Goal: Task Accomplishment & Management: Manage account settings

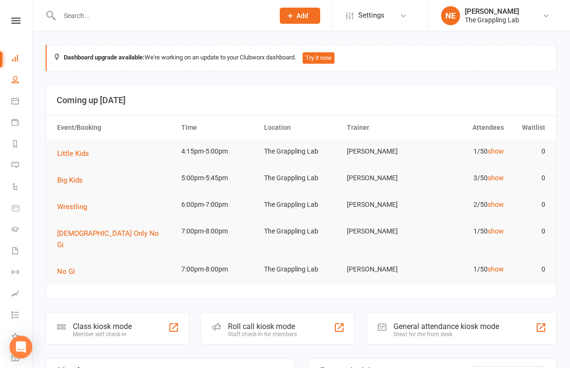
click at [13, 84] on link "People" at bounding box center [21, 80] width 21 height 21
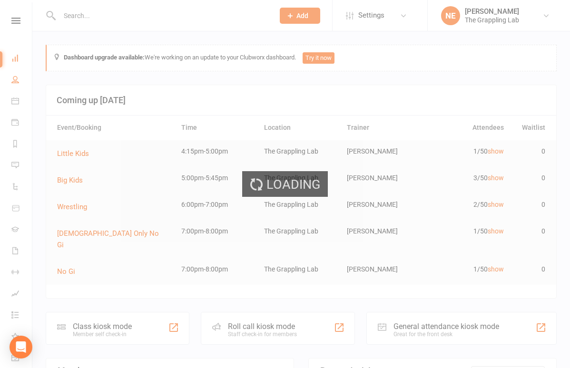
select select "100"
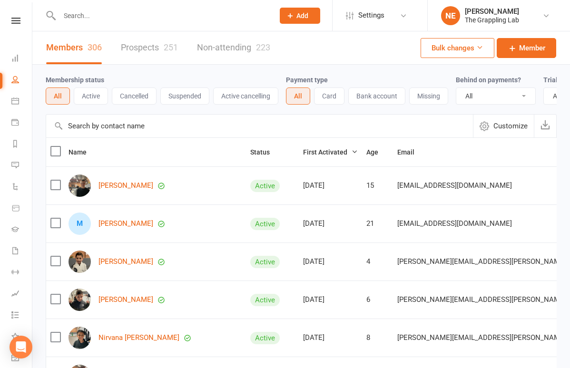
click at [118, 11] on input "text" at bounding box center [162, 15] width 211 height 13
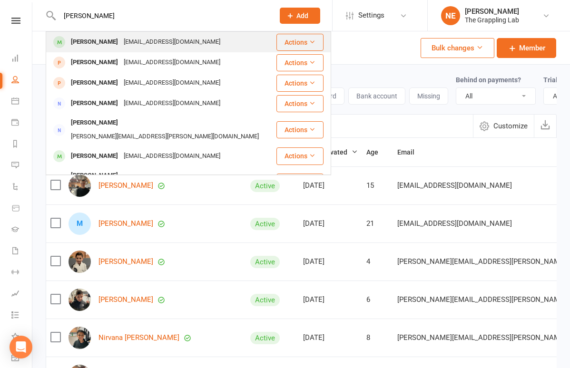
type input "Samson"
click at [93, 38] on div "[PERSON_NAME]" at bounding box center [94, 42] width 53 height 14
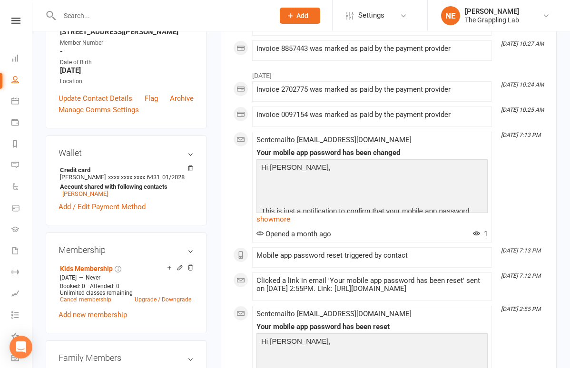
scroll to position [182, 0]
click at [95, 299] on link "Cancel membership" at bounding box center [85, 299] width 51 height 7
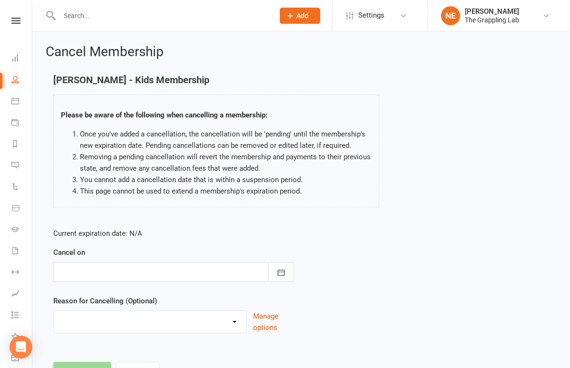
click at [120, 267] on div at bounding box center [173, 272] width 241 height 20
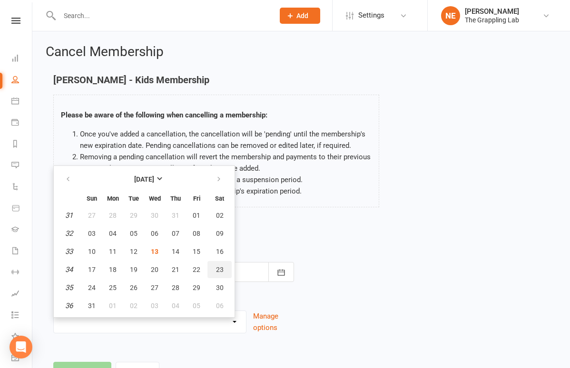
click at [222, 269] on span "23" at bounding box center [220, 270] width 8 height 8
type input "[DATE]"
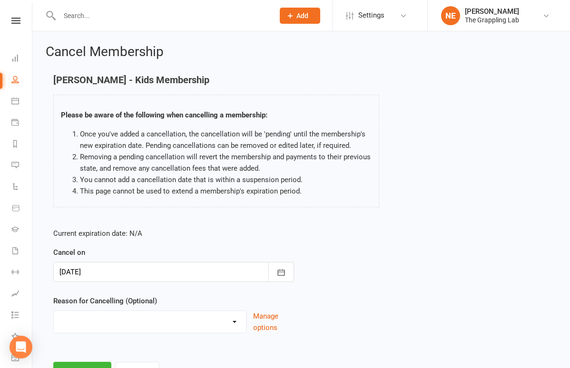
select select "2"
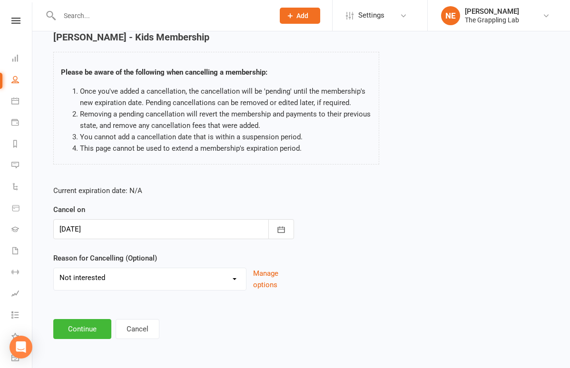
scroll to position [50, 0]
click at [78, 322] on button "Continue" at bounding box center [82, 329] width 58 height 20
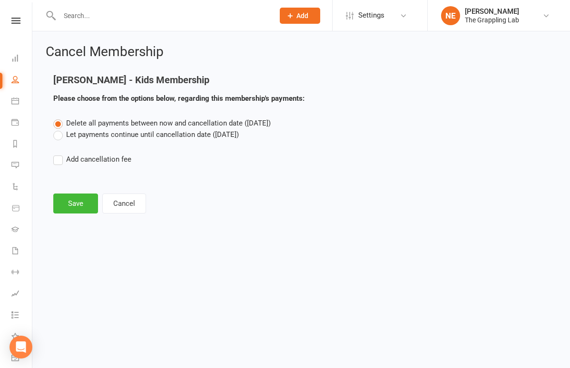
click at [80, 136] on label "Let payments continue until cancellation date ([DATE])" at bounding box center [145, 134] width 185 height 11
click at [59, 129] on input "Let payments continue until cancellation date ([DATE])" at bounding box center [56, 129] width 6 height 0
click at [76, 206] on button "Save" at bounding box center [75, 204] width 45 height 20
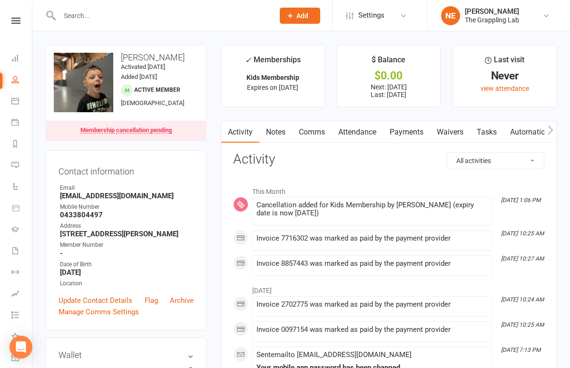
click at [70, 14] on input "text" at bounding box center [162, 15] width 211 height 13
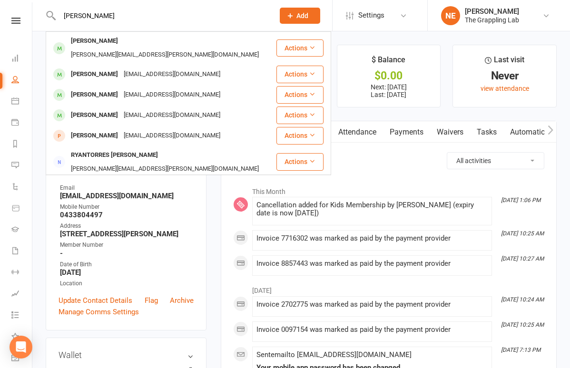
drag, startPoint x: 0, startPoint y: 10, endPoint x: 224, endPoint y: 21, distance: 223.8
click at [224, 21] on input "Samuel taboo" at bounding box center [162, 15] width 211 height 13
type input "Samuel gh"
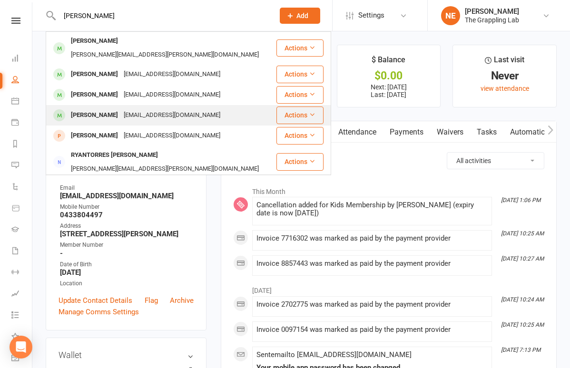
drag, startPoint x: 243, startPoint y: 21, endPoint x: 119, endPoint y: 105, distance: 148.7
click at [119, 108] on div "[PERSON_NAME]" at bounding box center [94, 115] width 53 height 14
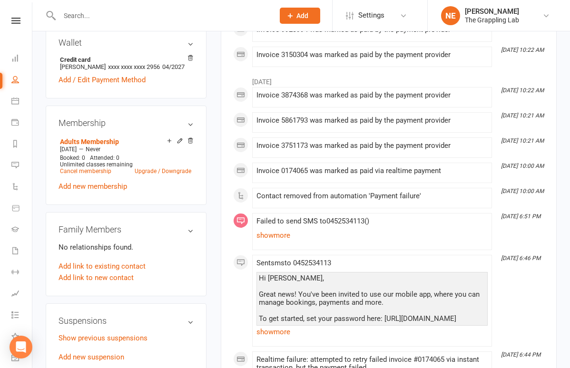
scroll to position [309, 0]
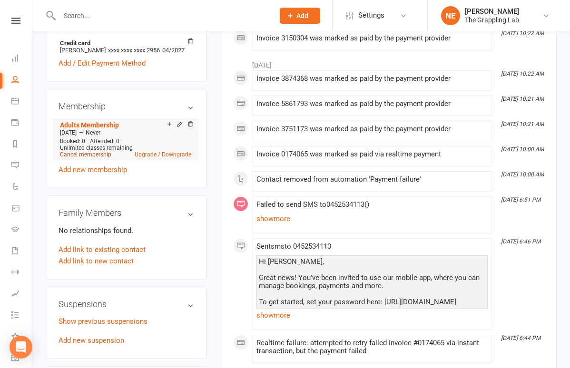
click at [98, 158] on link "Cancel membership" at bounding box center [85, 154] width 51 height 7
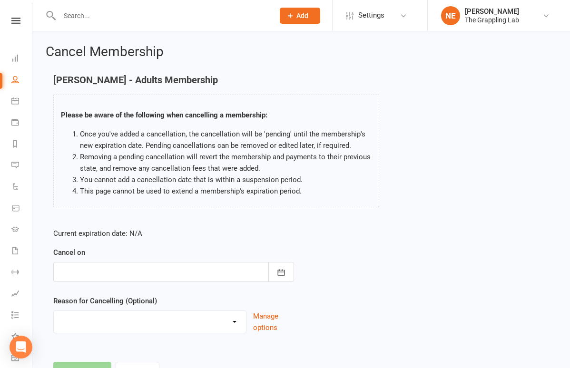
click at [160, 273] on div at bounding box center [173, 272] width 241 height 20
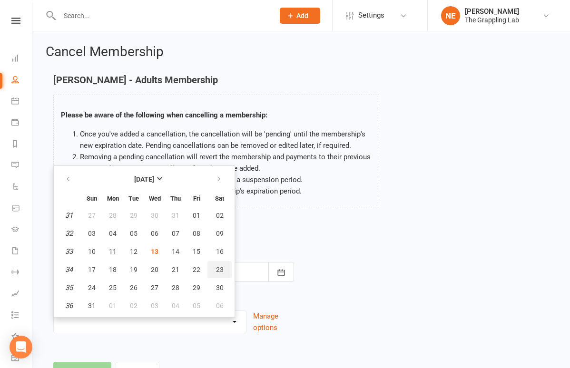
click at [220, 269] on span "23" at bounding box center [220, 270] width 8 height 8
type input "[DATE]"
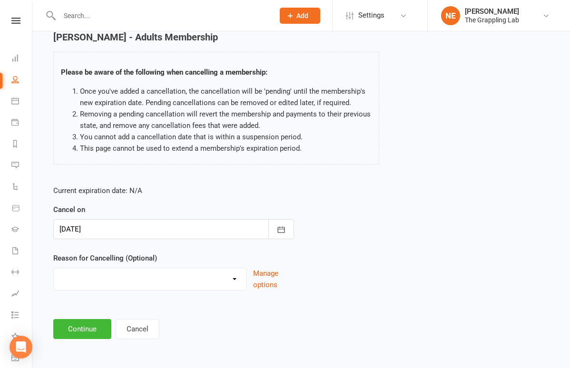
scroll to position [50, 0]
select select "3"
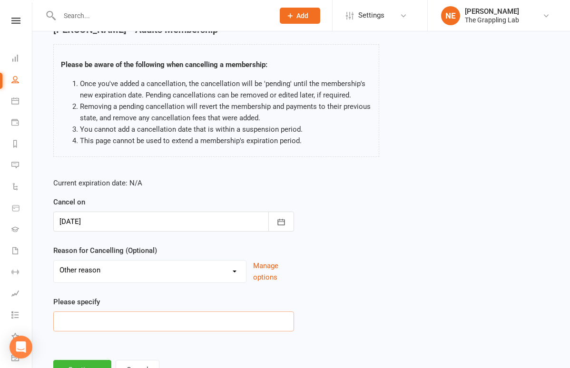
click at [92, 316] on input at bounding box center [173, 322] width 241 height 20
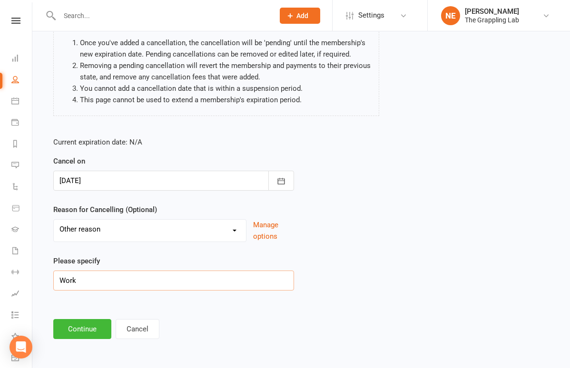
scroll to position [99, 0]
type input "Work"
click at [100, 319] on button "Continue" at bounding box center [82, 329] width 58 height 20
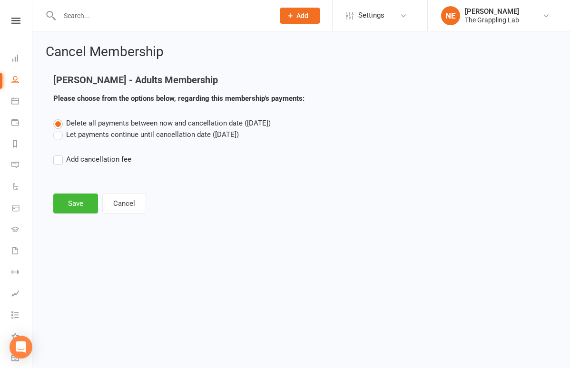
click at [69, 136] on label "Let payments continue until cancellation date ([DATE])" at bounding box center [145, 134] width 185 height 11
click at [59, 129] on input "Let payments continue until cancellation date ([DATE])" at bounding box center [56, 129] width 6 height 0
click at [73, 200] on button "Save" at bounding box center [75, 204] width 45 height 20
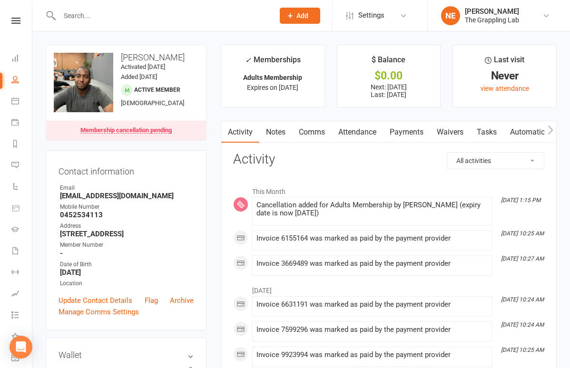
click at [84, 13] on input "text" at bounding box center [162, 15] width 211 height 13
click at [193, 107] on div "upload photo change photo samuel ghebreselassie Activated 19 August, 2024 Added…" at bounding box center [126, 93] width 161 height 96
click at [74, 18] on input "text" at bounding box center [162, 15] width 211 height 13
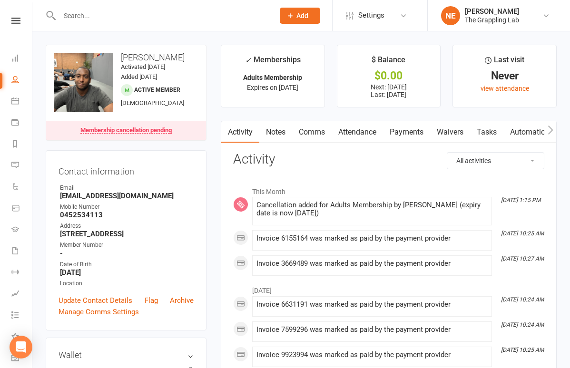
click at [57, 27] on div at bounding box center [157, 15] width 222 height 31
click at [333, 153] on h3 "Activity" at bounding box center [388, 159] width 311 height 15
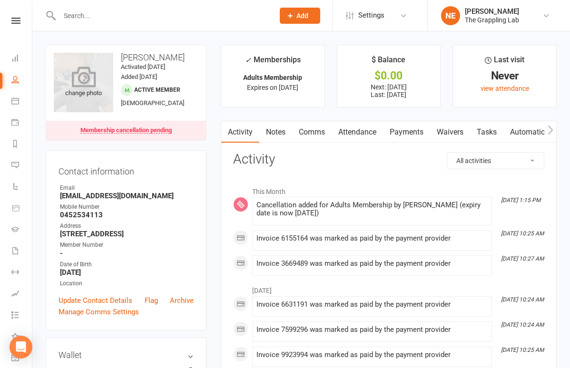
click at [91, 101] on div "change photo" at bounding box center [83, 82] width 59 height 59
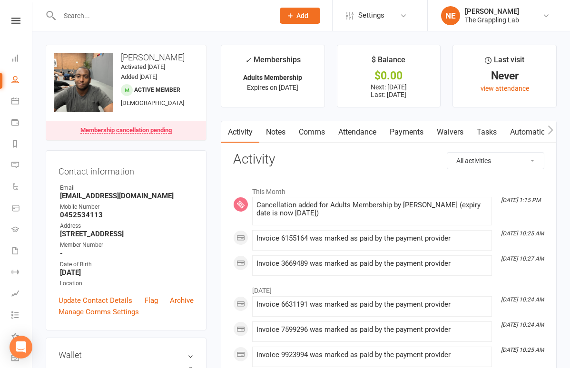
click at [284, 128] on link "Notes" at bounding box center [275, 132] width 33 height 22
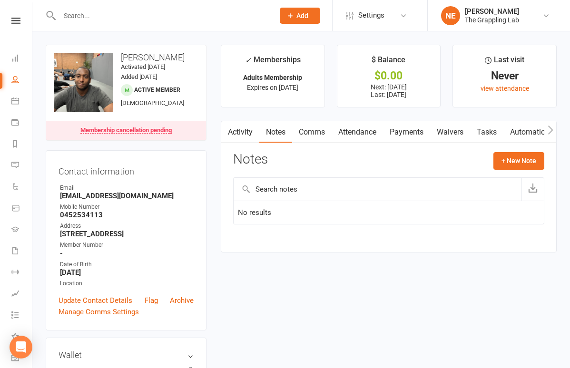
click at [75, 19] on input "text" at bounding box center [162, 15] width 211 height 13
type input "[PERSON_NAME]"
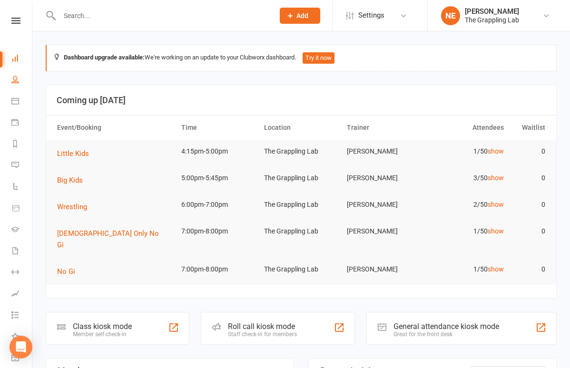
click at [17, 84] on link "People" at bounding box center [21, 80] width 21 height 21
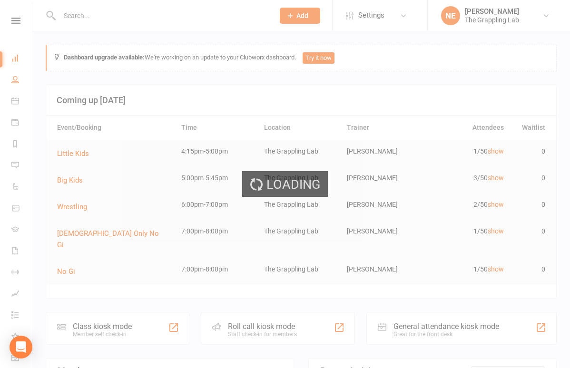
select select "100"
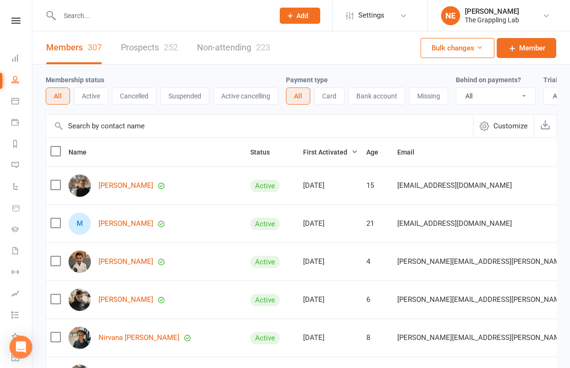
click at [115, 18] on input "text" at bounding box center [162, 15] width 211 height 13
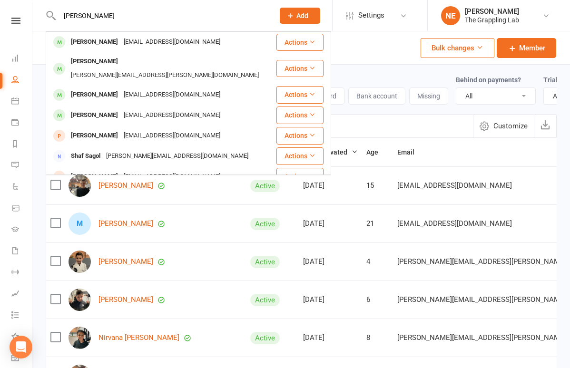
type input "[PERSON_NAME]"
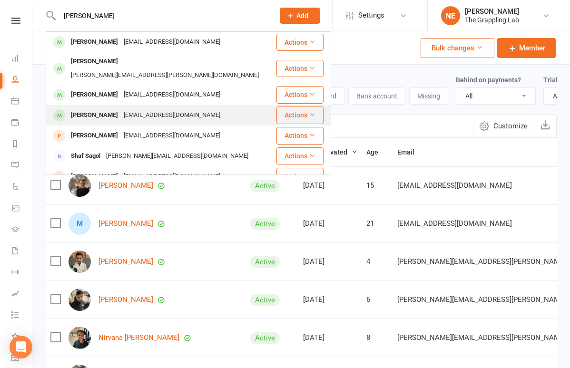
drag, startPoint x: 115, startPoint y: 18, endPoint x: 98, endPoint y: 102, distance: 85.8
click at [98, 108] on div "[PERSON_NAME]" at bounding box center [94, 115] width 53 height 14
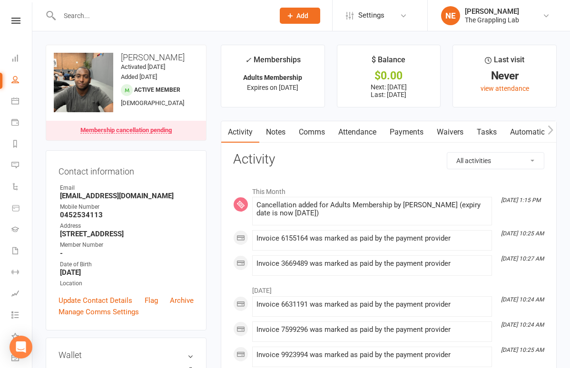
click at [98, 24] on div at bounding box center [157, 15] width 222 height 31
click at [80, 20] on input "text" at bounding box center [162, 15] width 211 height 13
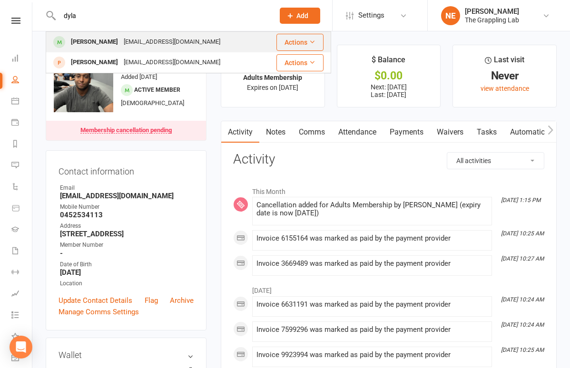
type input "dyla"
click at [86, 38] on div "[PERSON_NAME]" at bounding box center [94, 42] width 53 height 14
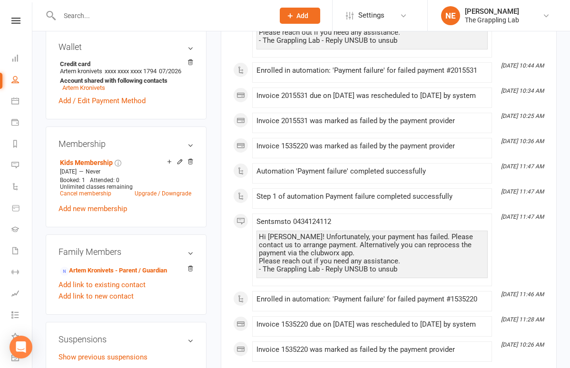
scroll to position [260, 0]
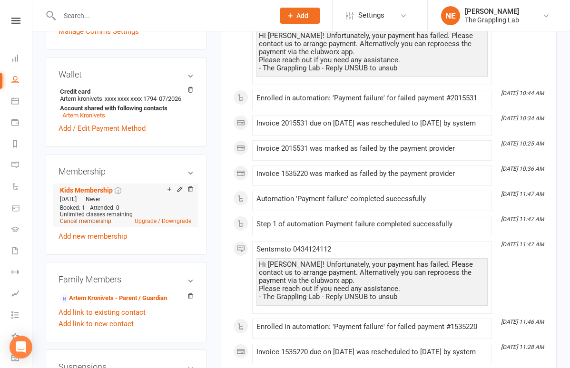
click at [95, 224] on link "Cancel membership" at bounding box center [85, 221] width 51 height 7
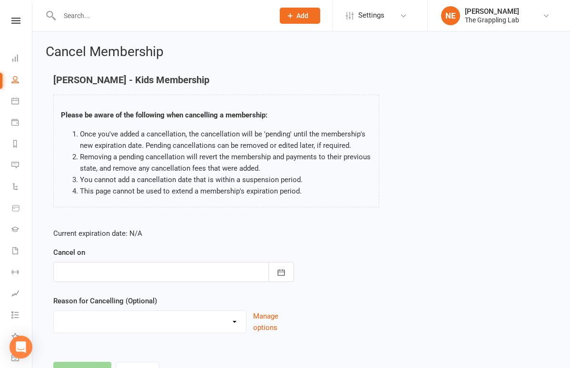
click at [222, 278] on div at bounding box center [173, 272] width 241 height 20
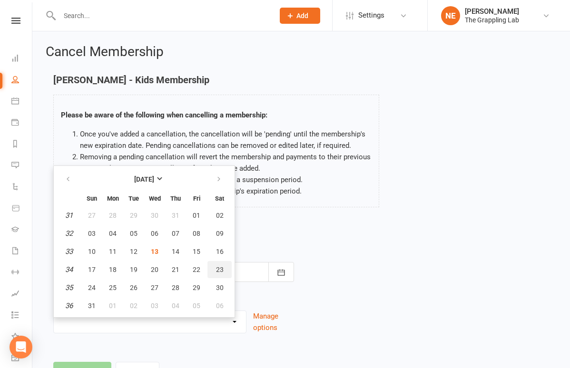
click at [216, 273] on span "23" at bounding box center [220, 270] width 8 height 8
type input "[DATE]"
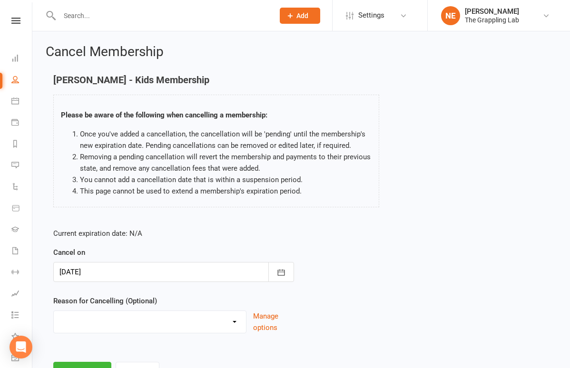
select select "2"
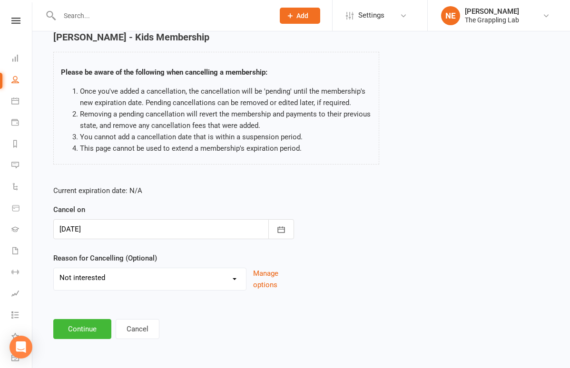
scroll to position [50, 0]
click at [173, 227] on div at bounding box center [173, 229] width 241 height 20
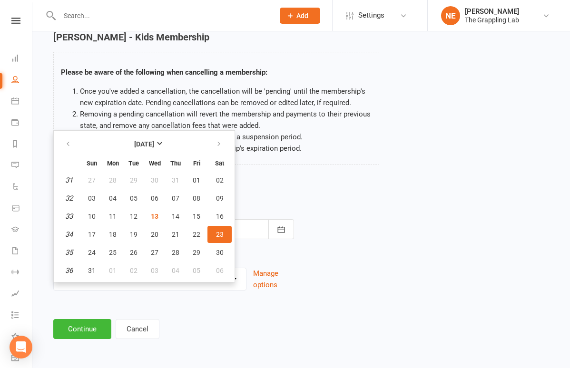
click at [221, 231] on span "23" at bounding box center [220, 235] width 8 height 8
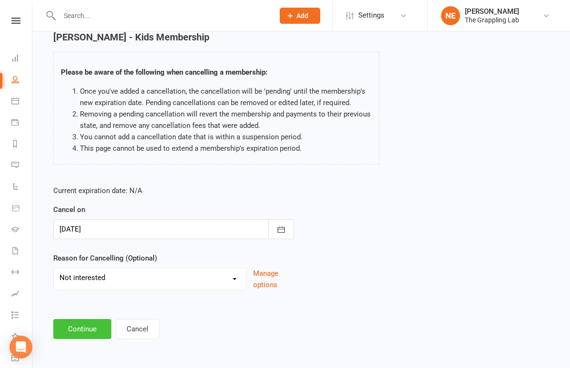
click at [75, 319] on button "Continue" at bounding box center [82, 329] width 58 height 20
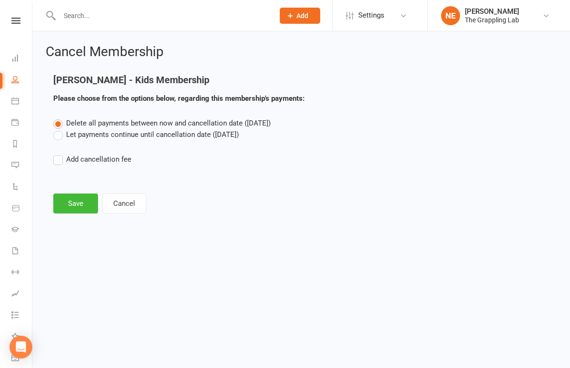
click at [71, 137] on label "Let payments continue until cancellation date ([DATE])" at bounding box center [145, 134] width 185 height 11
click at [59, 129] on input "Let payments continue until cancellation date ([DATE])" at bounding box center [56, 129] width 6 height 0
click at [79, 205] on button "Save" at bounding box center [75, 204] width 45 height 20
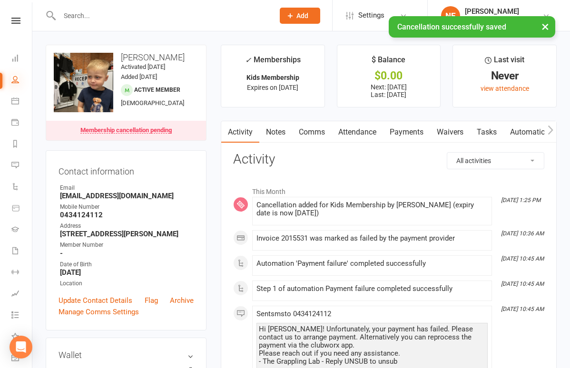
click at [14, 82] on icon at bounding box center [15, 80] width 8 height 8
select select "100"
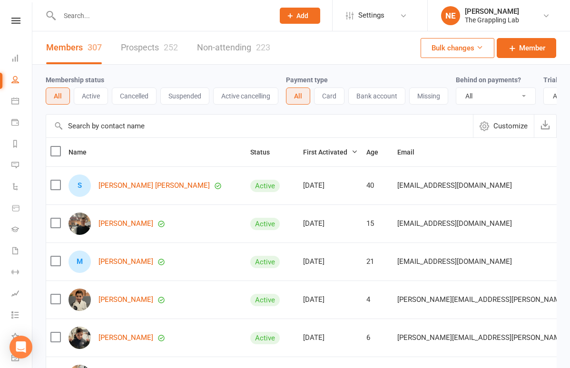
click at [166, 50] on div "252" at bounding box center [171, 47] width 14 height 10
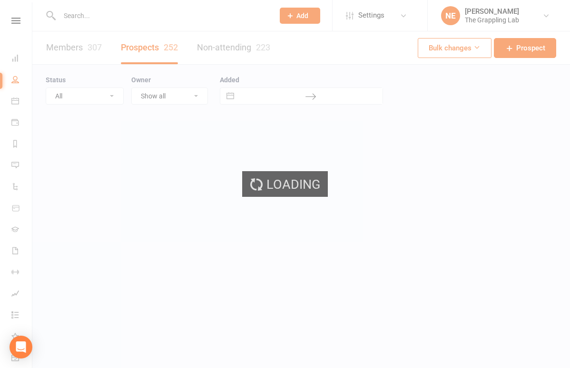
select select "100"
